Goal: Information Seeking & Learning: Understand process/instructions

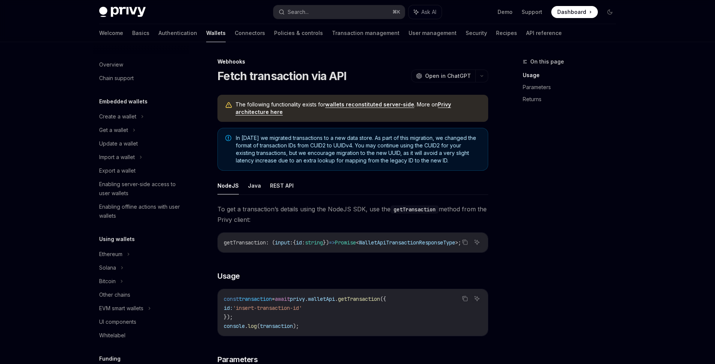
scroll to position [286, 0]
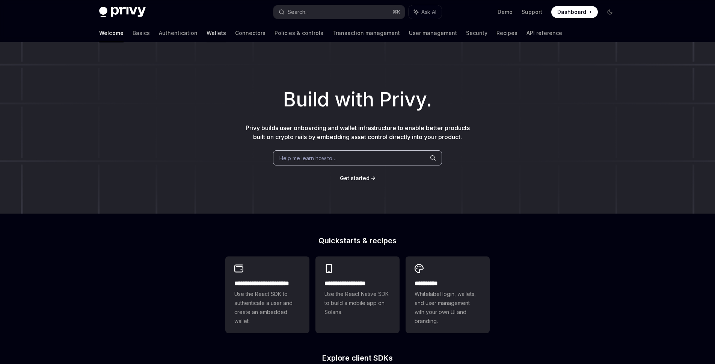
click at [207, 29] on link "Wallets" at bounding box center [217, 33] width 20 height 18
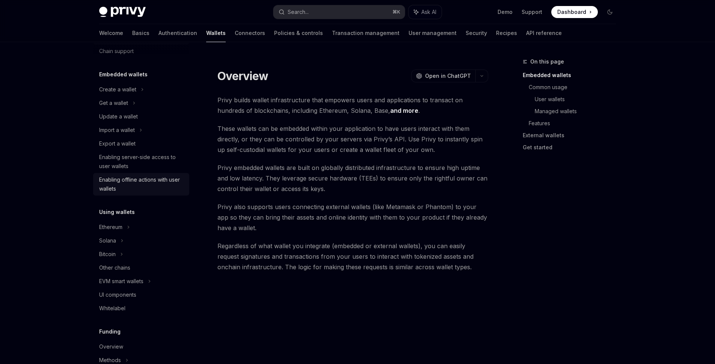
scroll to position [86, 0]
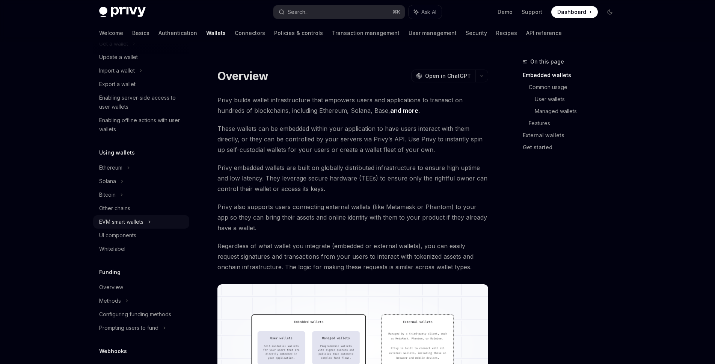
click at [147, 220] on div "EVM smart wallets" at bounding box center [141, 222] width 96 height 14
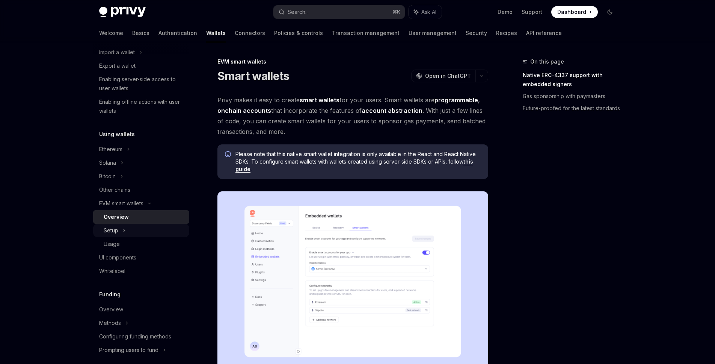
scroll to position [124, 0]
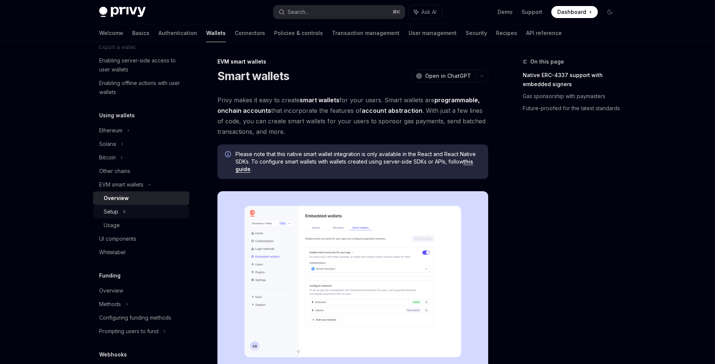
click at [146, 216] on div "Setup" at bounding box center [141, 212] width 96 height 14
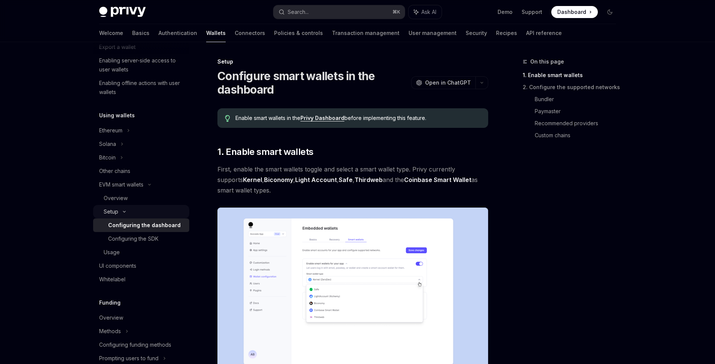
scroll to position [126, 0]
click at [134, 245] on div "Usage" at bounding box center [144, 249] width 81 height 9
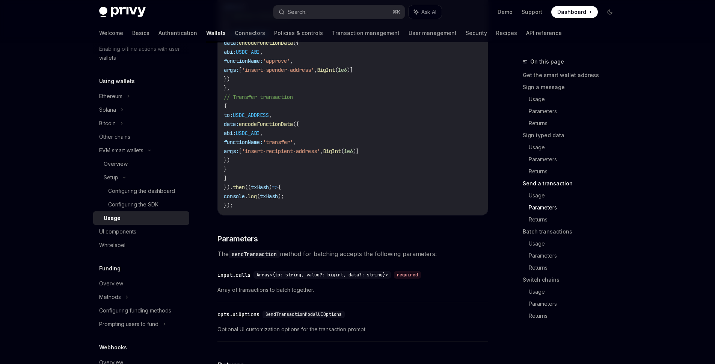
scroll to position [1748, 0]
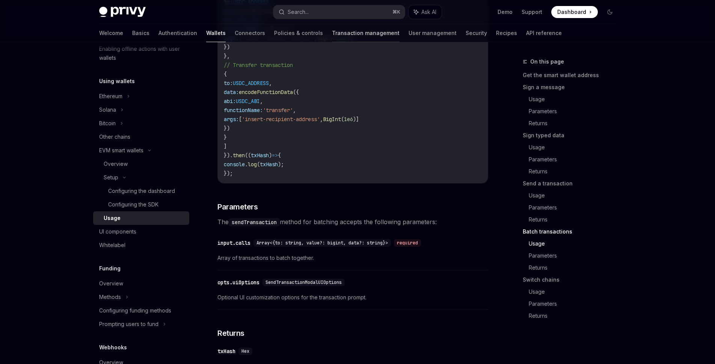
click at [340, 33] on link "Transaction management" at bounding box center [366, 33] width 68 height 18
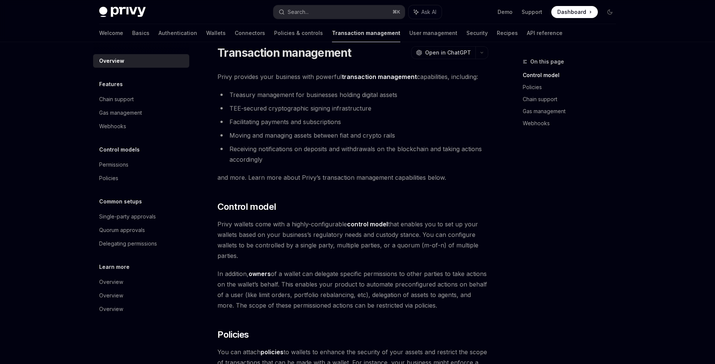
scroll to position [13, 0]
click at [159, 113] on div "Gas management" at bounding box center [142, 112] width 86 height 9
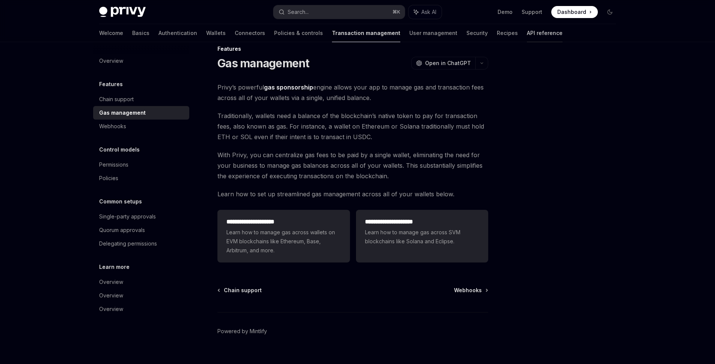
click at [527, 37] on link "API reference" at bounding box center [545, 33] width 36 height 18
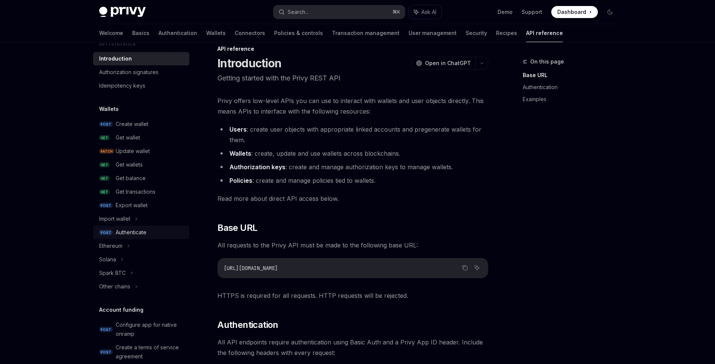
scroll to position [15, 0]
click at [113, 245] on div "Ethereum" at bounding box center [110, 245] width 23 height 9
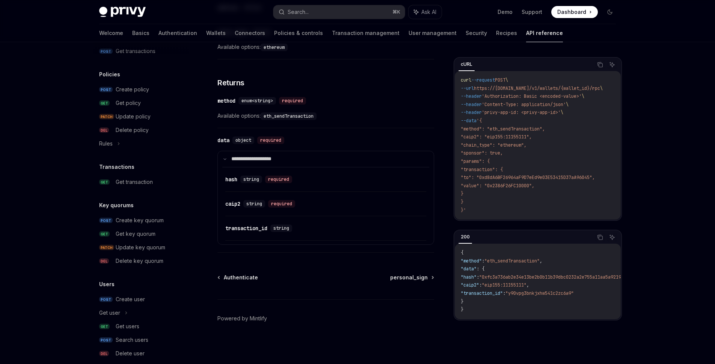
scroll to position [480, 0]
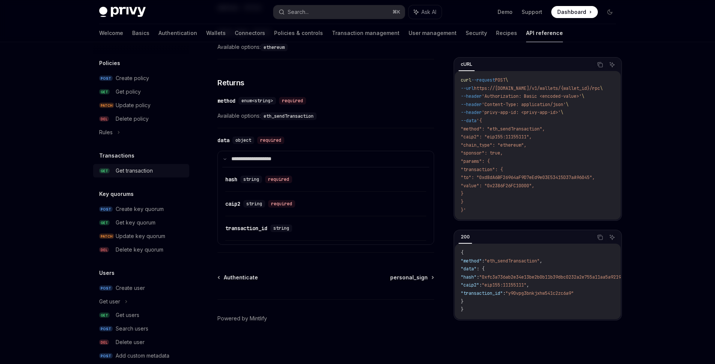
click at [156, 166] on div "Get transaction" at bounding box center [150, 170] width 69 height 9
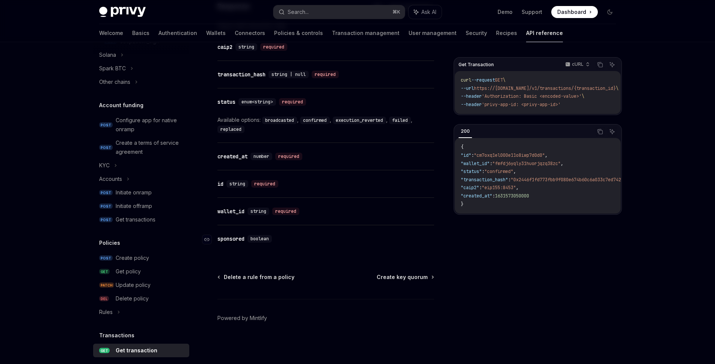
scroll to position [89, 0]
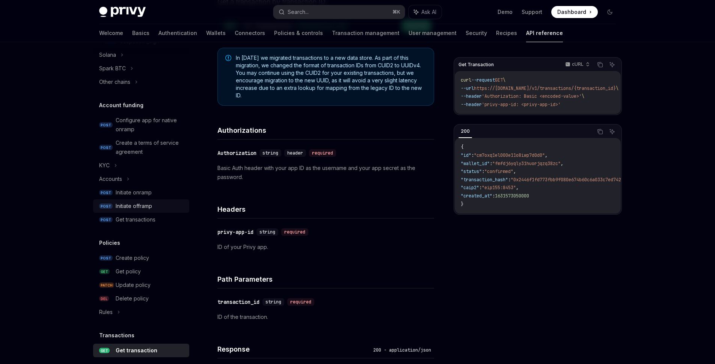
click at [147, 205] on div "Initiate offramp" at bounding box center [134, 205] width 36 height 9
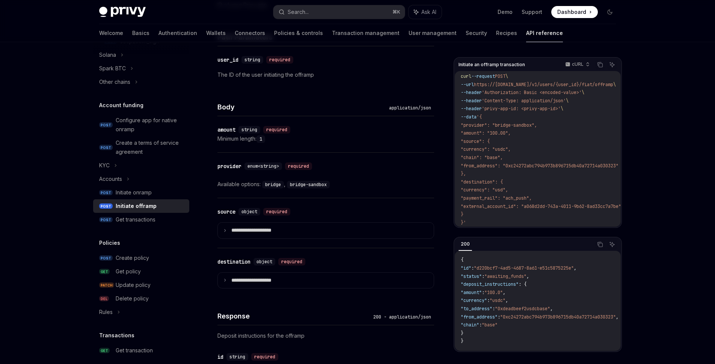
scroll to position [279, 0]
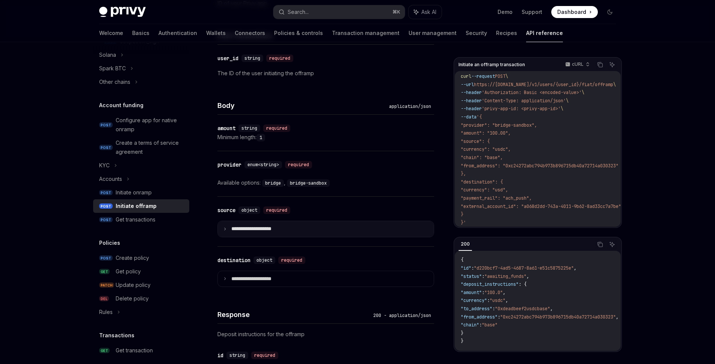
click at [406, 229] on summary "**********" at bounding box center [326, 229] width 216 height 16
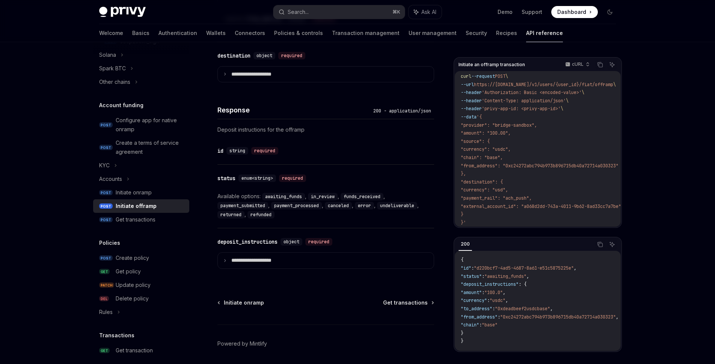
scroll to position [627, 0]
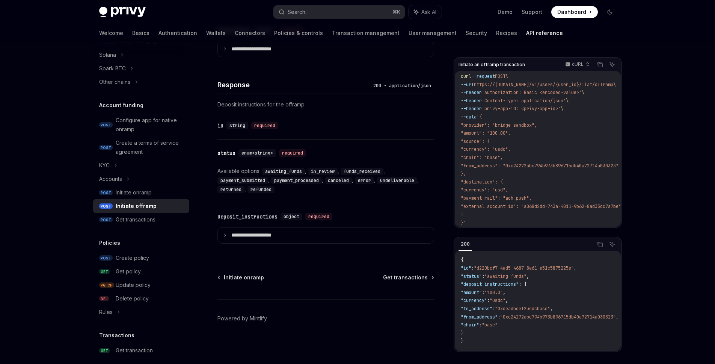
click at [339, 243] on details "**********" at bounding box center [325, 235] width 217 height 17
click at [347, 238] on summary "**********" at bounding box center [326, 235] width 216 height 16
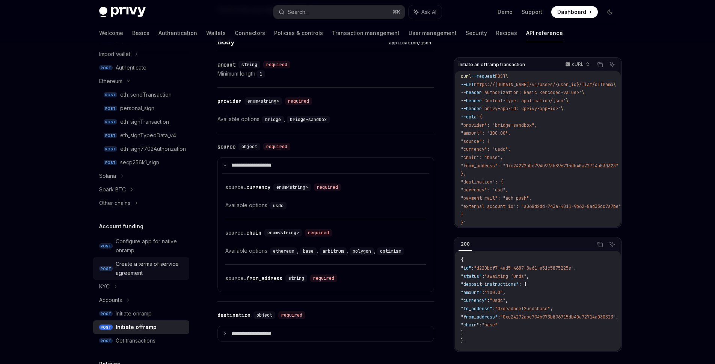
scroll to position [178, 0]
click at [133, 193] on icon at bounding box center [131, 190] width 3 height 9
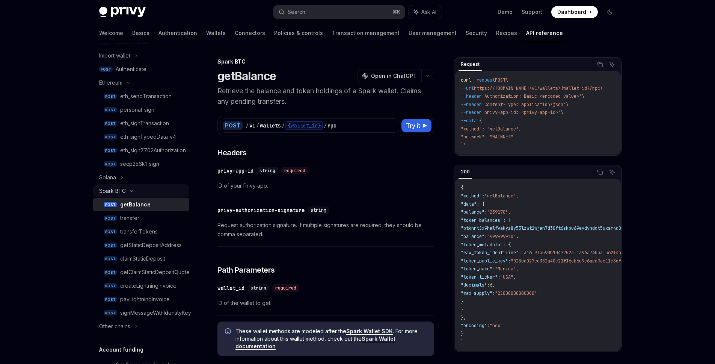
click at [133, 193] on div "Spark BTC" at bounding box center [141, 191] width 96 height 14
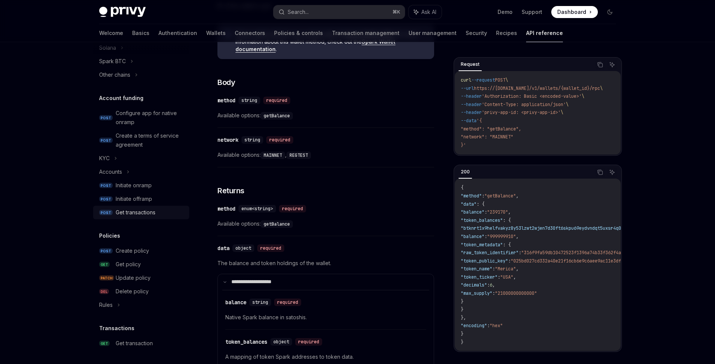
scroll to position [454, 0]
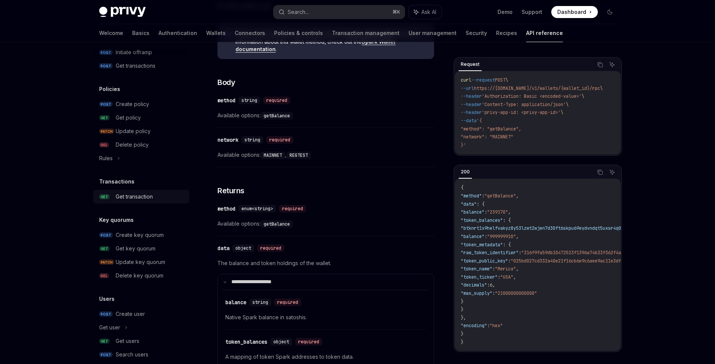
click at [143, 196] on div "Get transaction" at bounding box center [134, 196] width 37 height 9
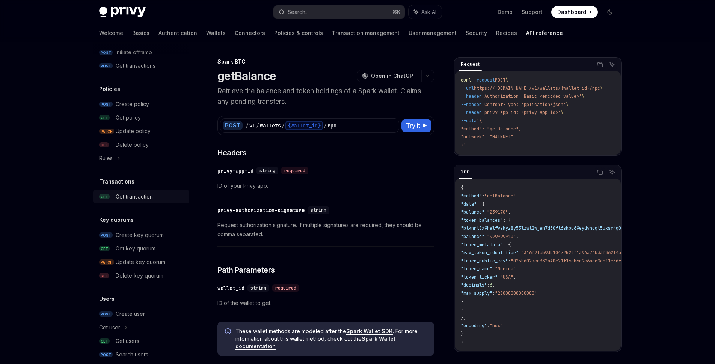
type textarea "*"
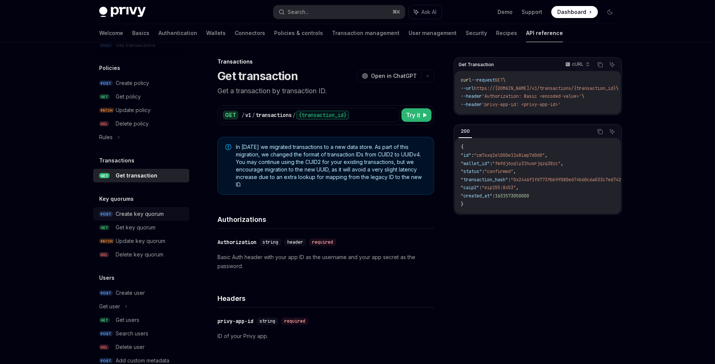
scroll to position [507, 0]
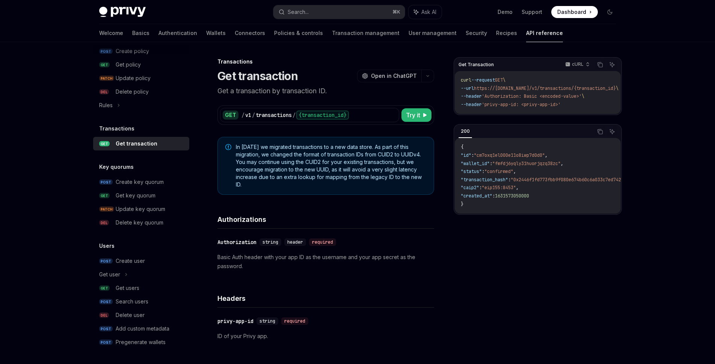
click at [334, 246] on div "​ Authorization string header required Basic Auth header with your app ID as th…" at bounding box center [325, 253] width 217 height 51
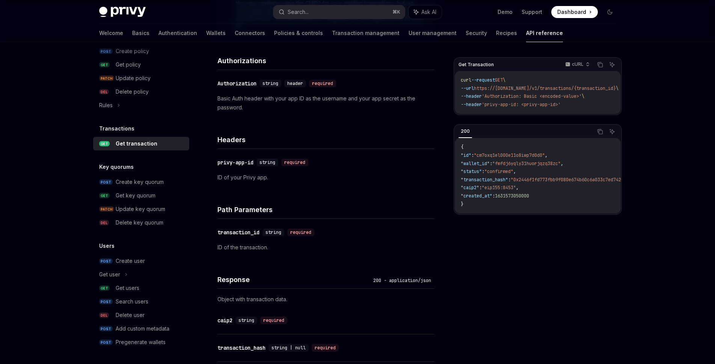
scroll to position [300, 0]
